Goal: Transaction & Acquisition: Subscribe to service/newsletter

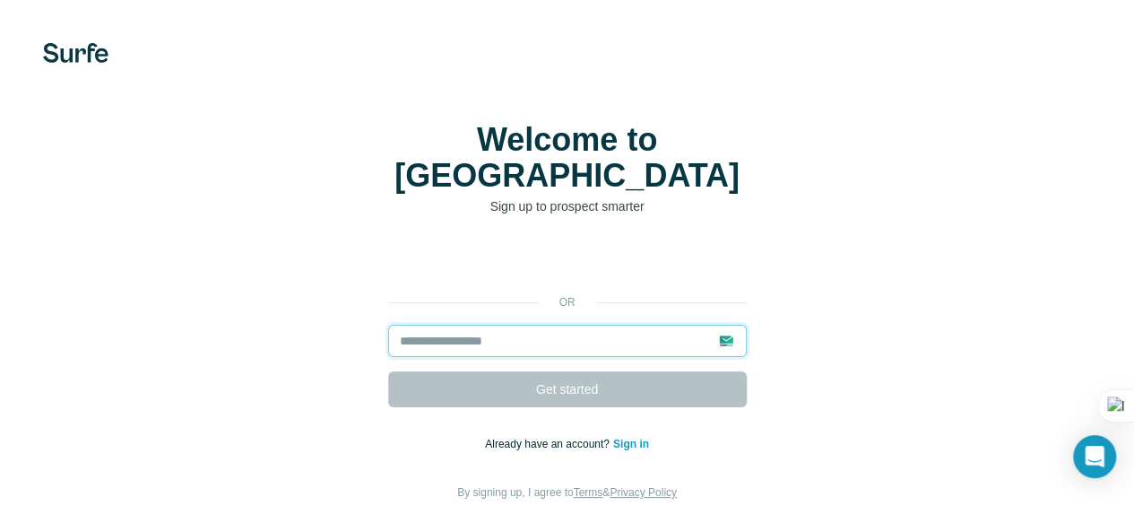
click at [445, 325] on input "email" at bounding box center [567, 341] width 359 height 32
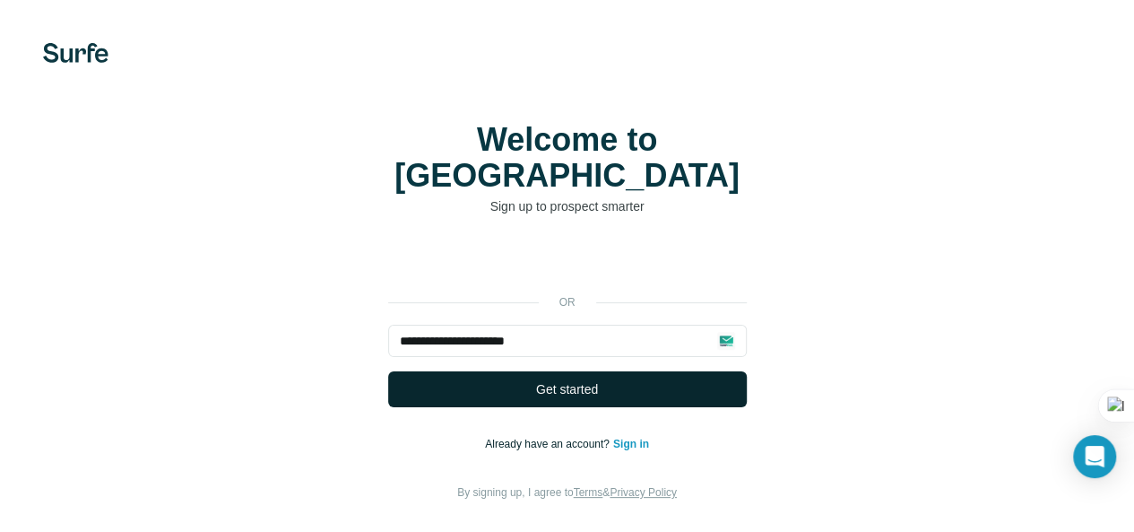
click at [536, 380] on span "Get started" at bounding box center [567, 389] width 62 height 18
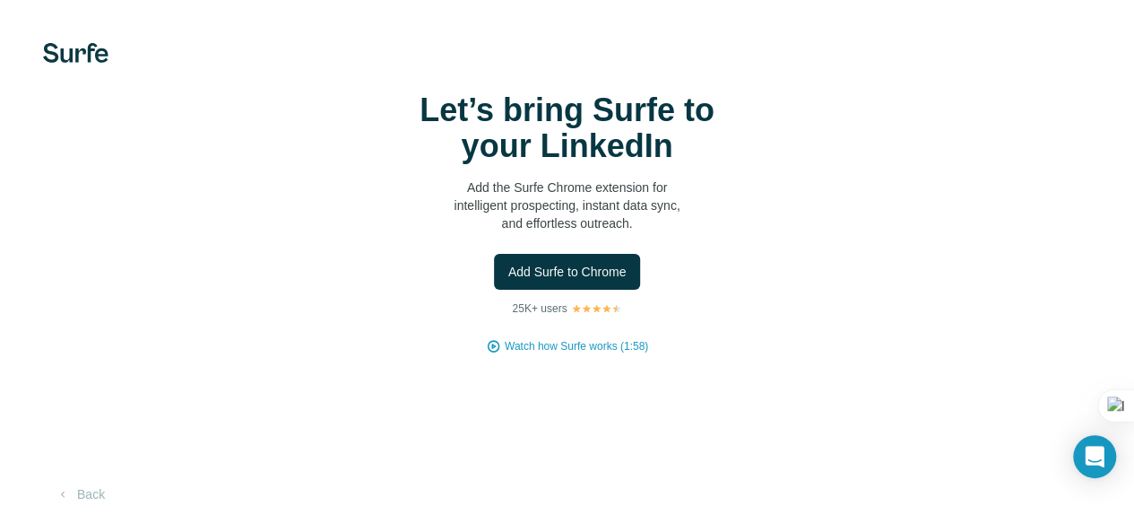
scroll to position [77, 0]
click at [508, 263] on span "Add Surfe to Chrome" at bounding box center [567, 272] width 118 height 18
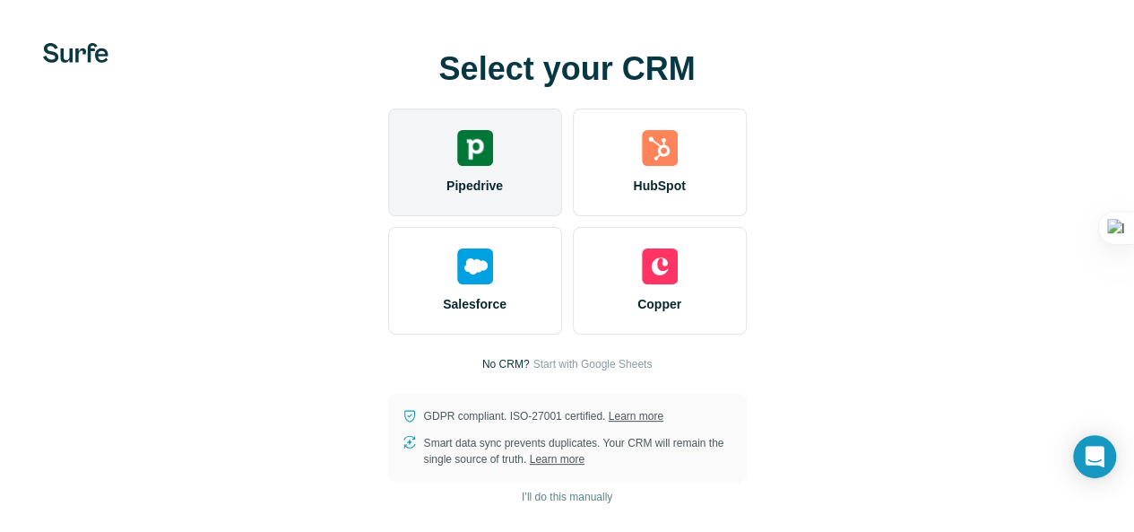
click at [457, 166] on img at bounding box center [475, 148] width 36 height 36
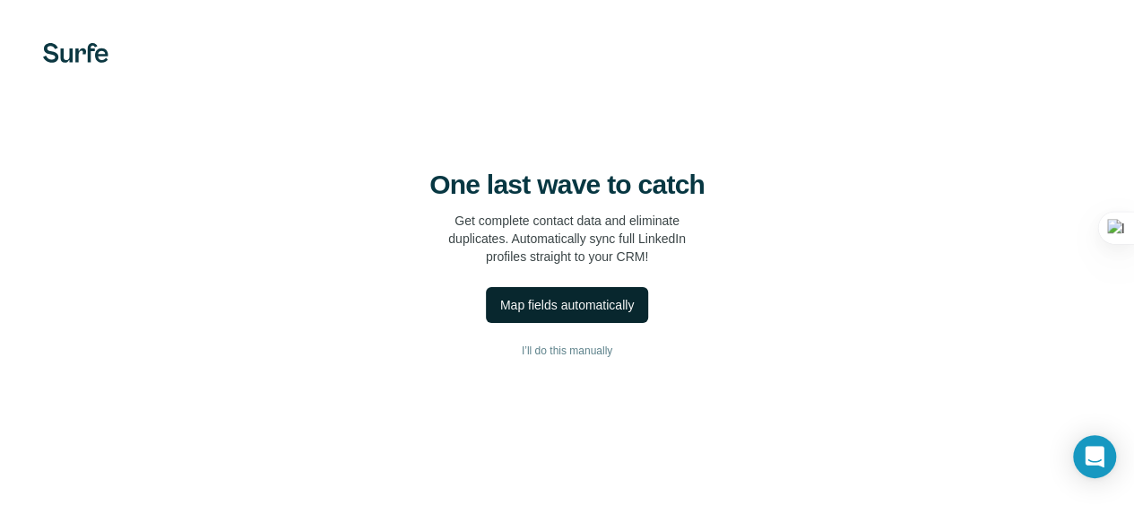
click at [500, 314] on div "Map fields automatically" at bounding box center [567, 305] width 134 height 18
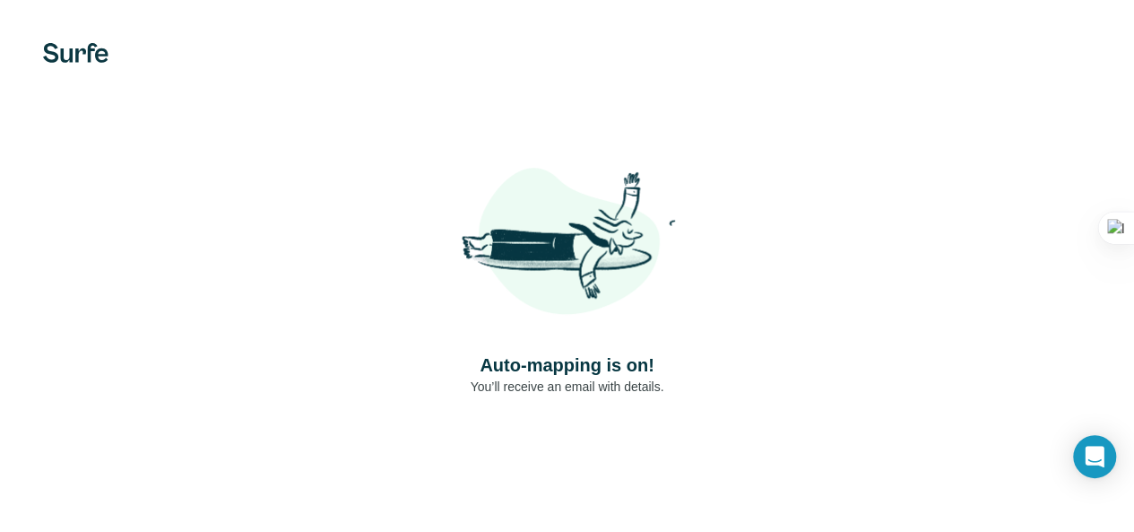
scroll to position [30, 0]
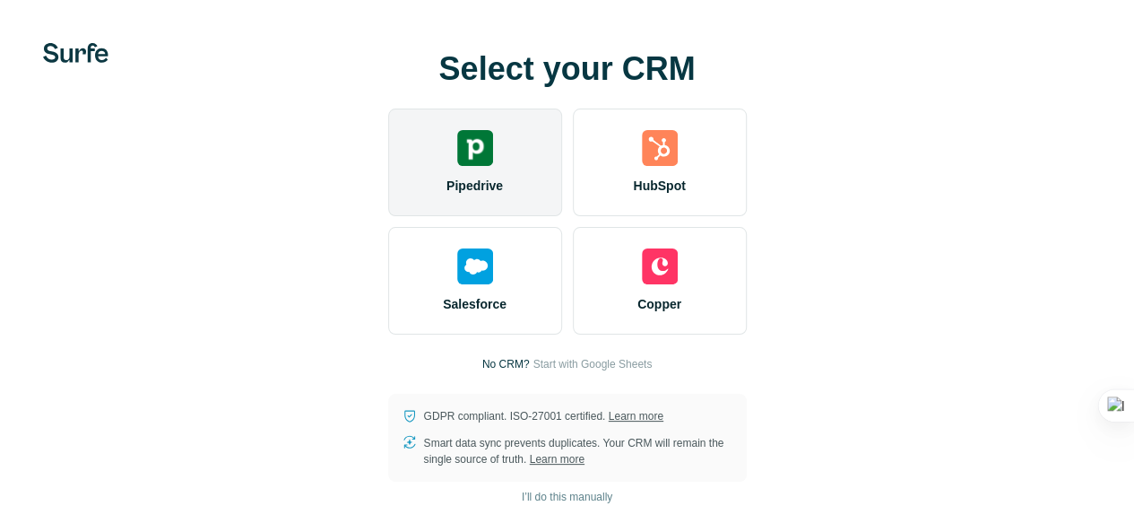
click at [388, 186] on div "Pipedrive" at bounding box center [475, 162] width 174 height 108
